Goal: Find specific page/section: Find specific page/section

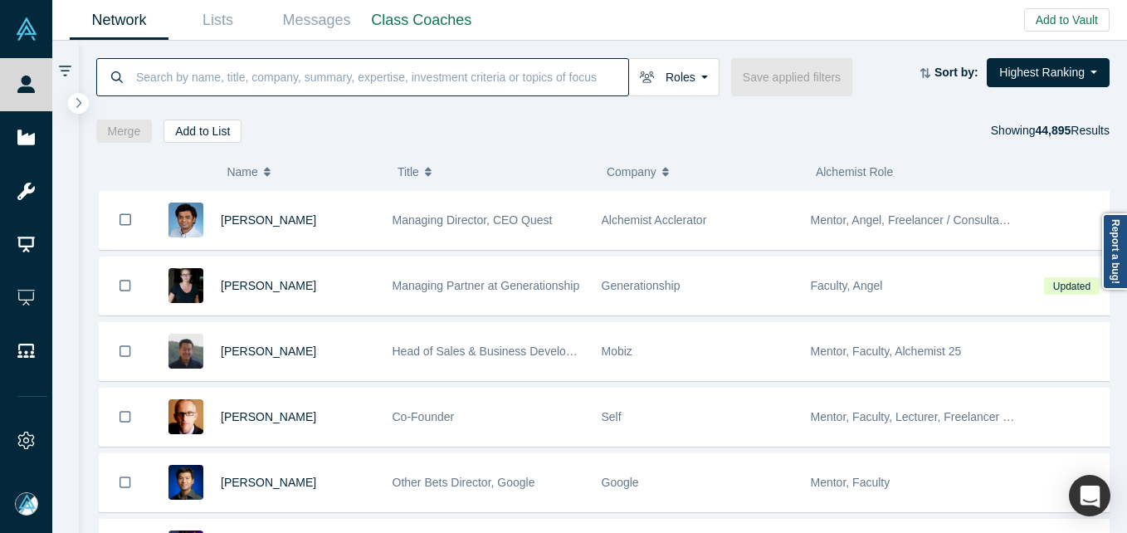
click at [256, 85] on input at bounding box center [381, 76] width 494 height 39
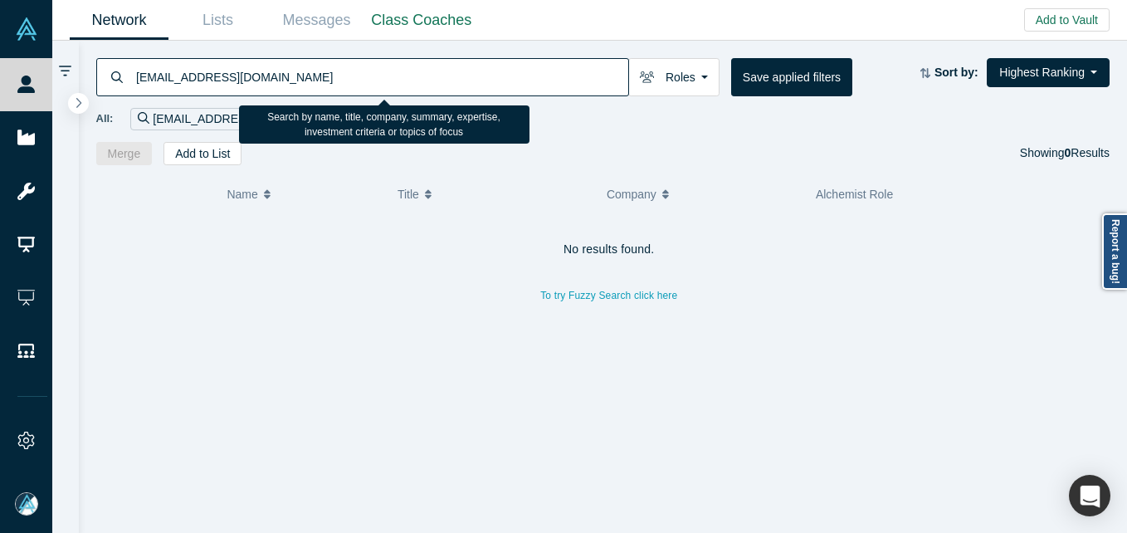
drag, startPoint x: 253, startPoint y: 74, endPoint x: -3, endPoint y: 73, distance: 256.4
click at [0, 73] on html "People Startups Resources Demo Day AX Demo Day Registrants Settings Dashboard E…" at bounding box center [563, 266] width 1127 height 533
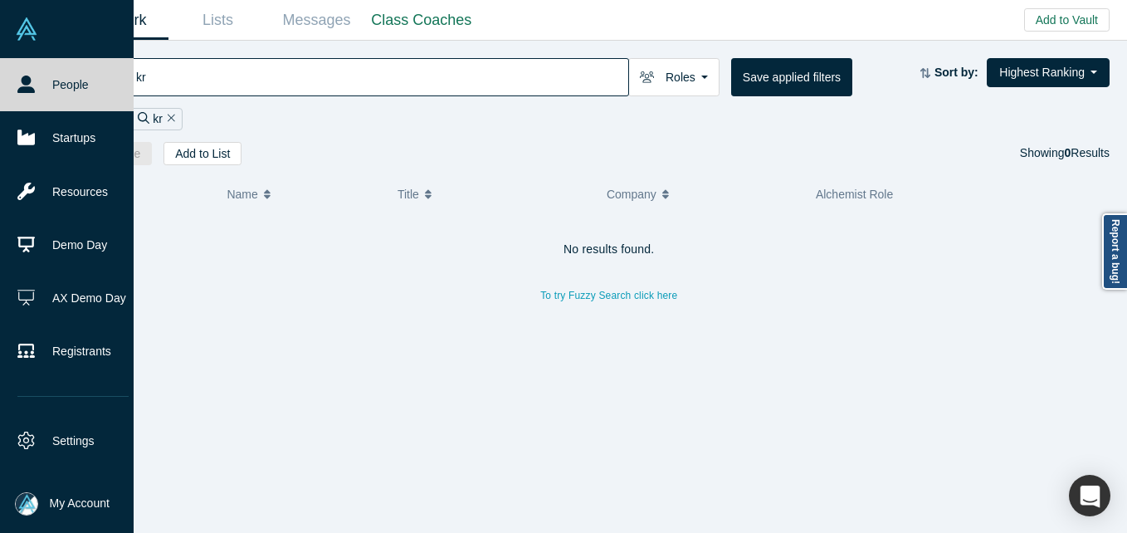
type input "k"
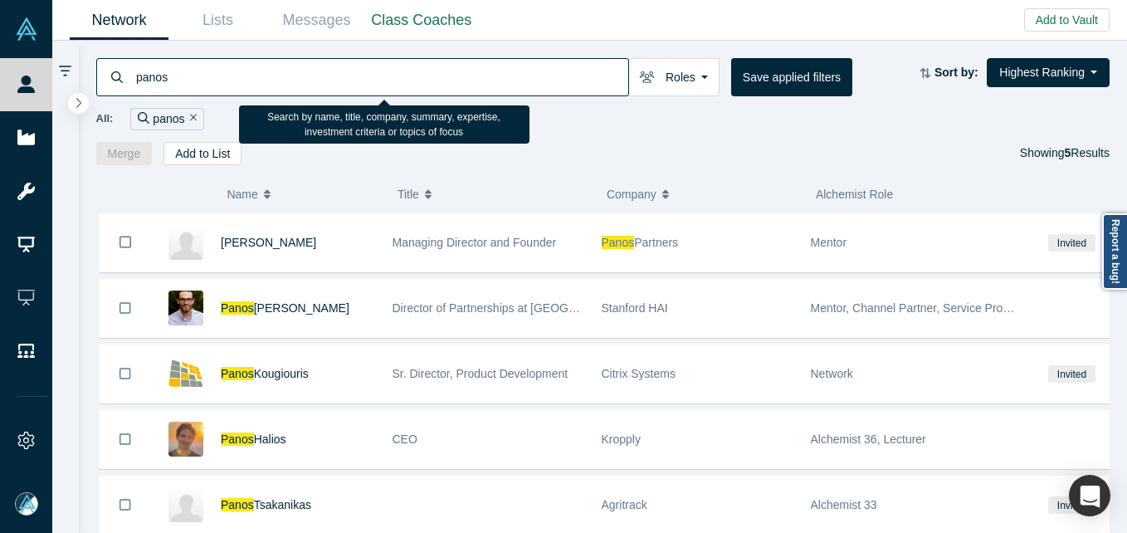
click at [261, 74] on input "panos" at bounding box center [381, 76] width 494 height 39
paste input "[PERSON_NAME]"
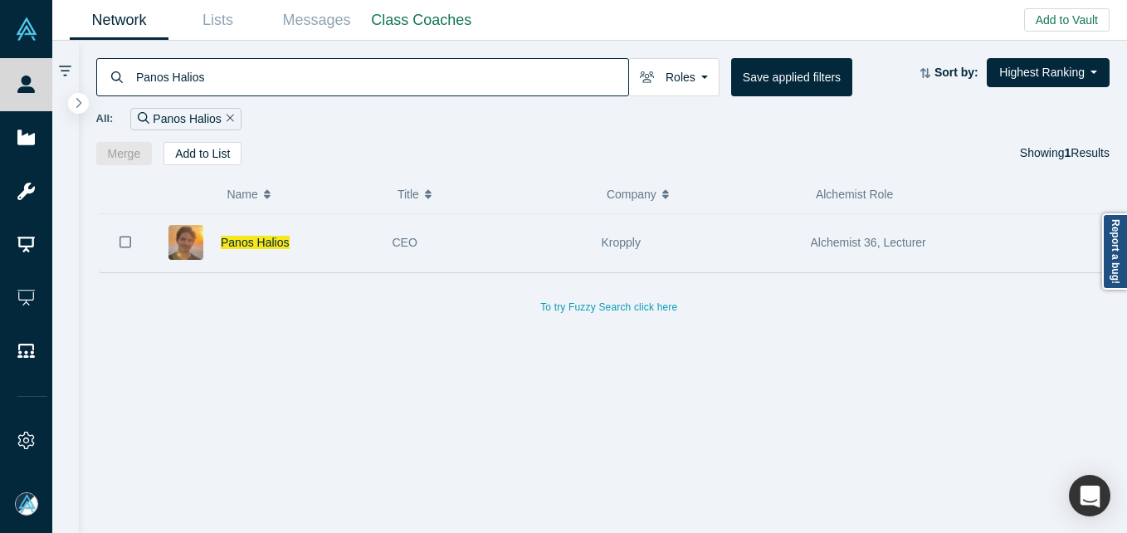
click at [335, 256] on div "Panos Halios" at bounding box center [298, 242] width 154 height 57
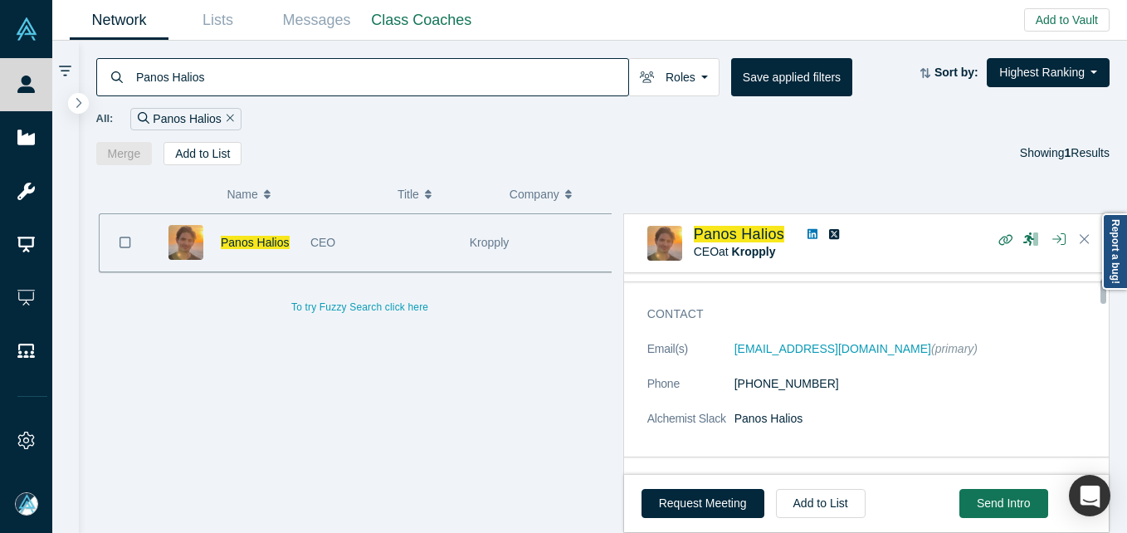
scroll to position [83, 0]
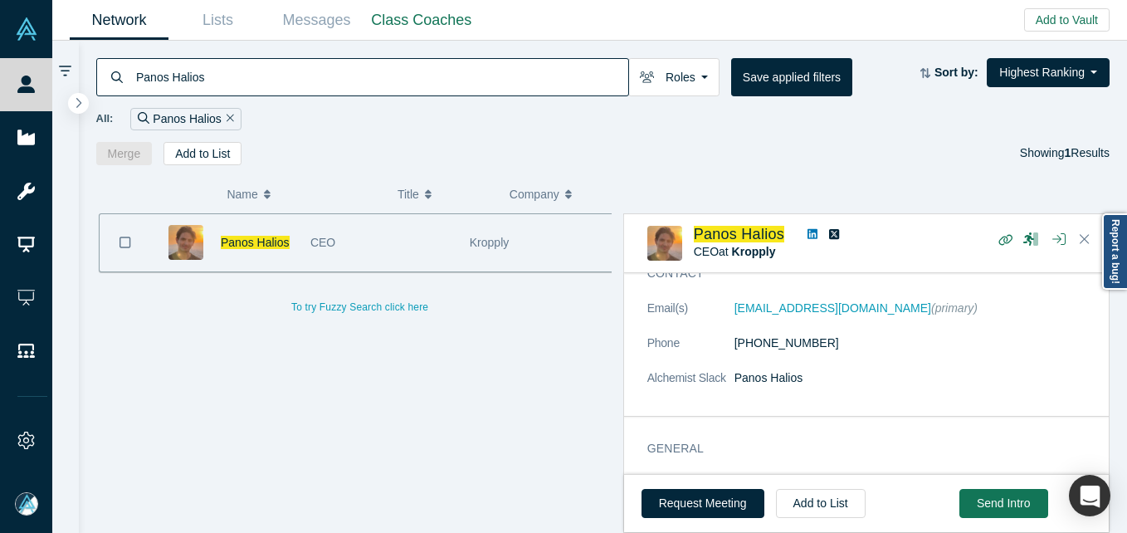
click at [246, 58] on input "Panos Halios" at bounding box center [381, 76] width 494 height 39
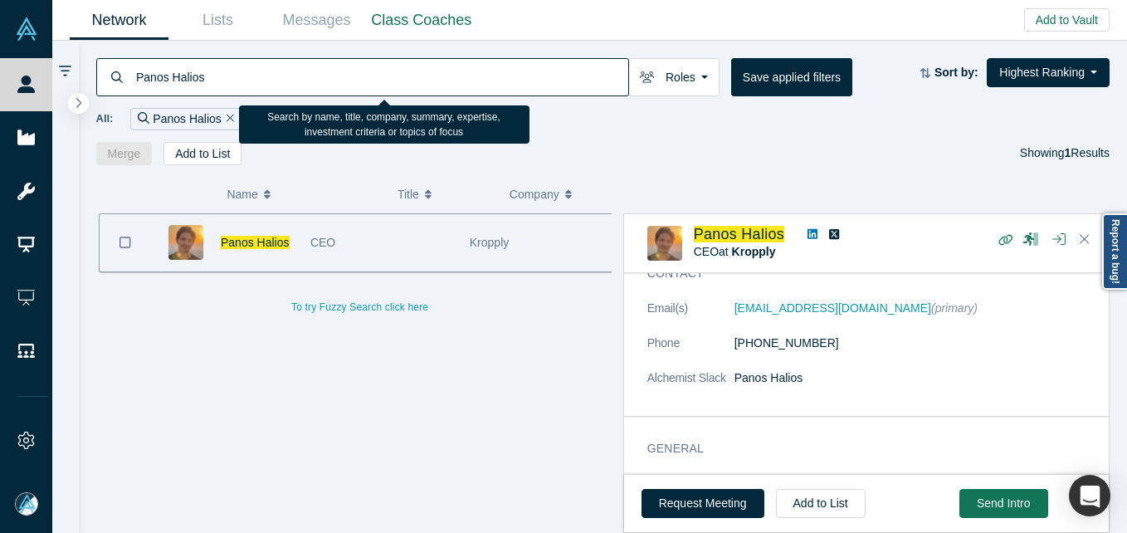
click at [228, 67] on input "Panos Halios" at bounding box center [381, 76] width 494 height 39
click at [228, 68] on input "Panos Halios" at bounding box center [381, 76] width 494 height 39
paste input "[PERSON_NAME]"
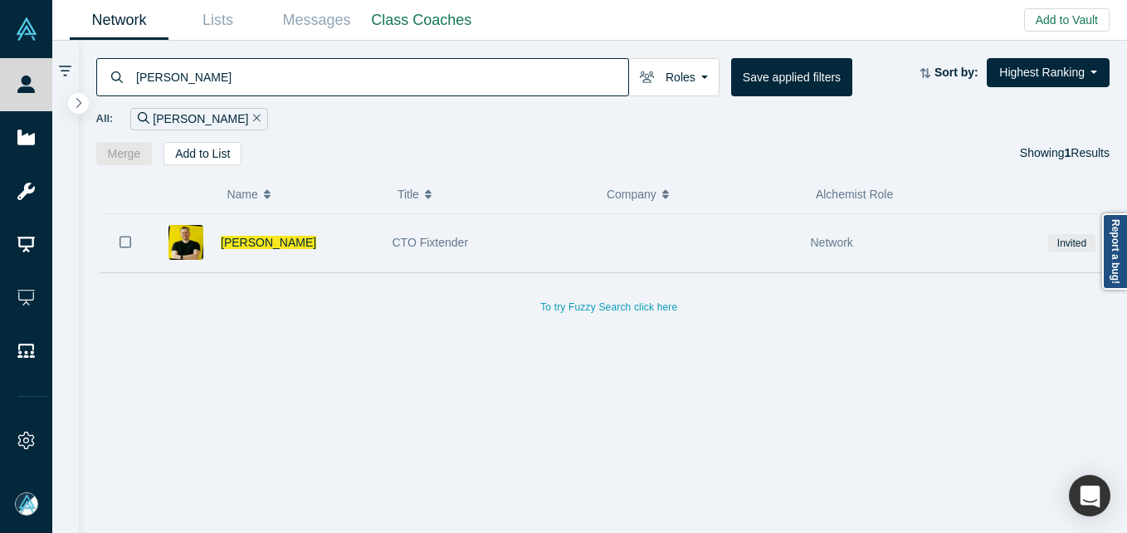
type input "[PERSON_NAME]"
click at [353, 241] on div "[PERSON_NAME]" at bounding box center [298, 242] width 154 height 57
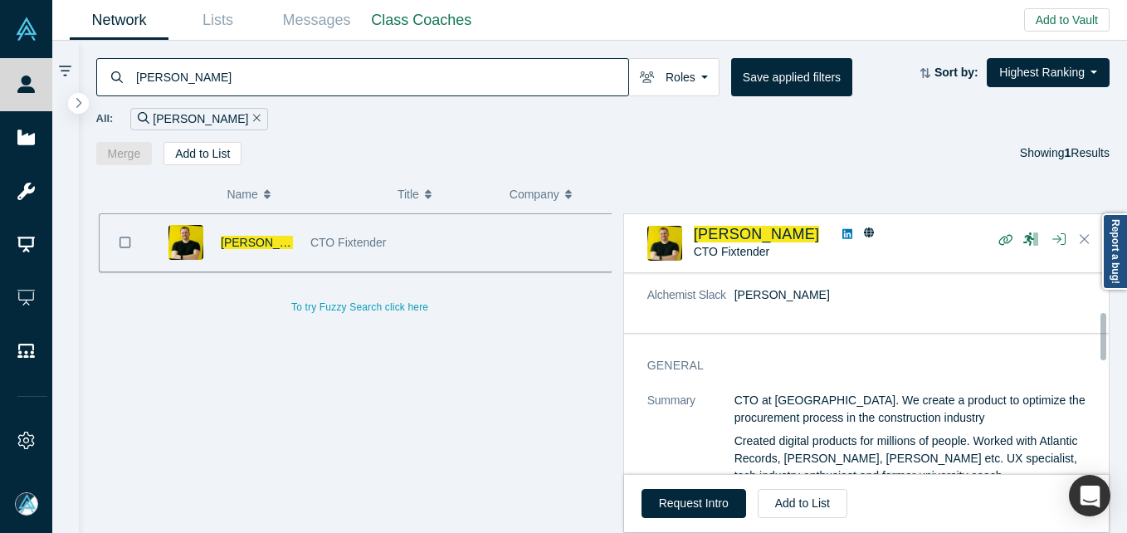
scroll to position [83, 0]
